Goal: Navigation & Orientation: Go to known website

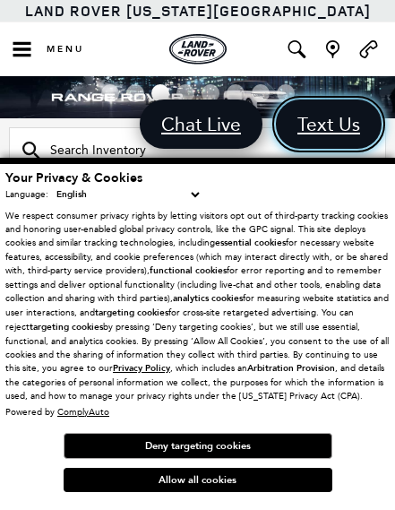
click at [307, 136] on span "Text Us" at bounding box center [329, 124] width 81 height 24
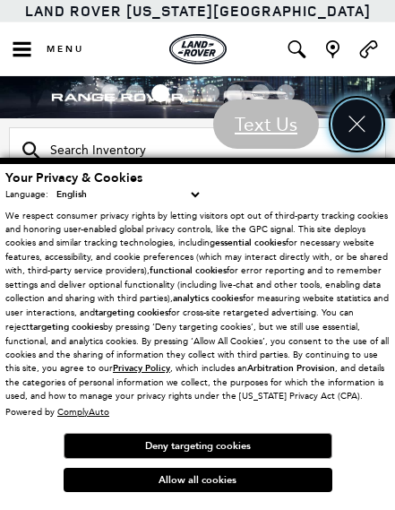
click at [356, 123] on icon "Close" at bounding box center [357, 124] width 24 height 24
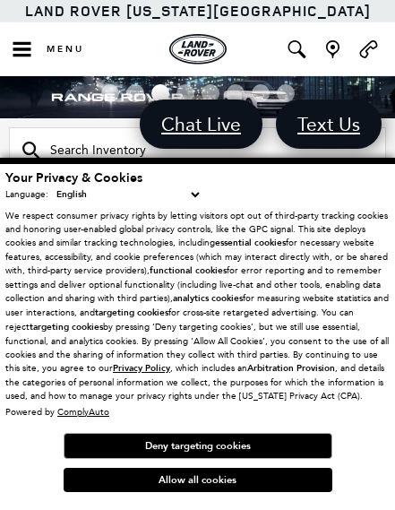
click at [278, 16] on link "Land Rover [US_STATE][GEOGRAPHIC_DATA]" at bounding box center [198, 11] width 346 height 20
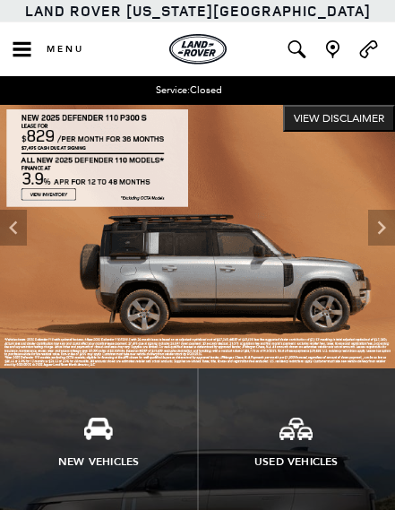
click at [374, 40] on icon "Call Land Rover Colorado Springs" at bounding box center [369, 48] width 18 height 18
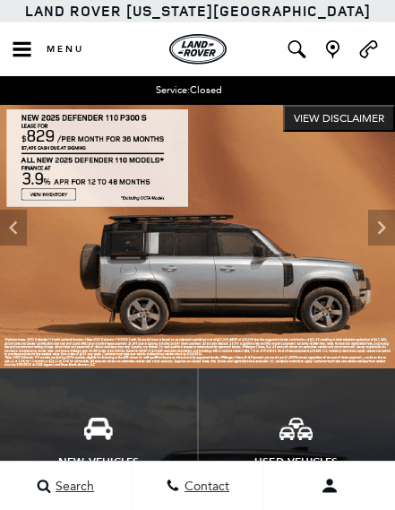
click at [387, 226] on icon at bounding box center [382, 227] width 27 height 27
click at [387, 227] on icon at bounding box center [382, 227] width 27 height 27
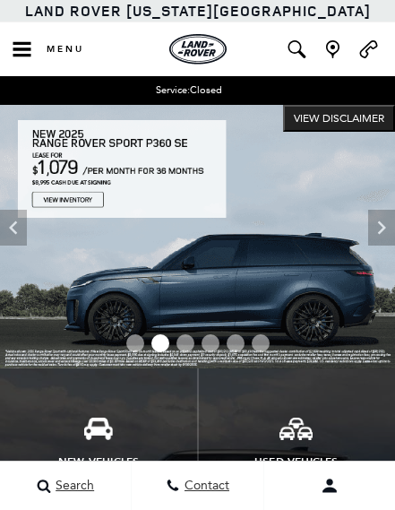
click at [163, 346] on span "Go to slide 2" at bounding box center [161, 343] width 18 height 18
click at [387, 222] on icon "Next" at bounding box center [382, 227] width 27 height 27
click at [374, 222] on icon "Next" at bounding box center [382, 227] width 27 height 27
click at [374, 220] on icon "Next" at bounding box center [382, 227] width 27 height 27
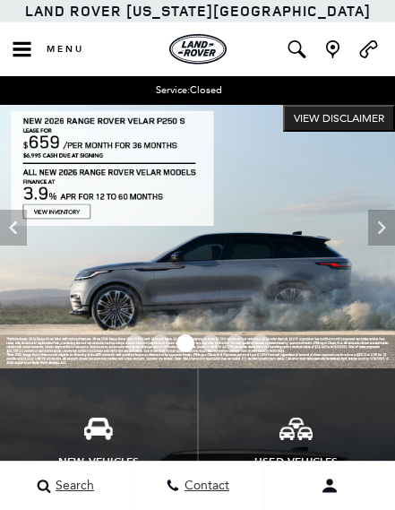
click at [374, 224] on icon "Next" at bounding box center [382, 227] width 27 height 27
click at [374, 232] on icon "Next" at bounding box center [382, 227] width 27 height 27
click at [6, 231] on icon "Previous" at bounding box center [13, 227] width 27 height 27
click at [23, 230] on icon "Previous" at bounding box center [13, 227] width 27 height 27
